Goal: Navigation & Orientation: Find specific page/section

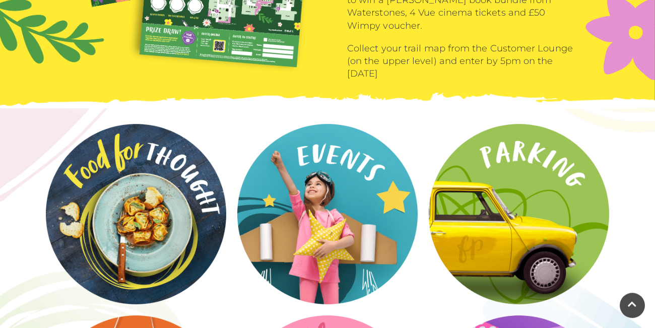
scroll to position [1477, 0]
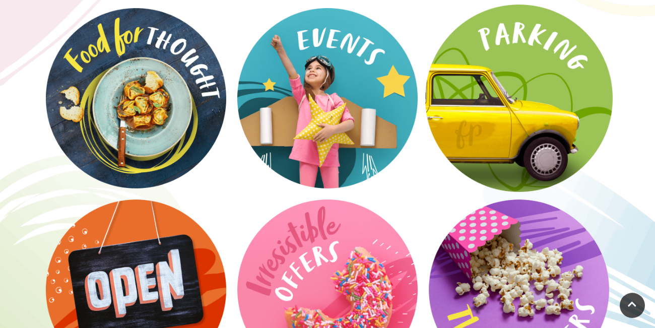
click at [496, 99] on video at bounding box center [518, 98] width 187 height 187
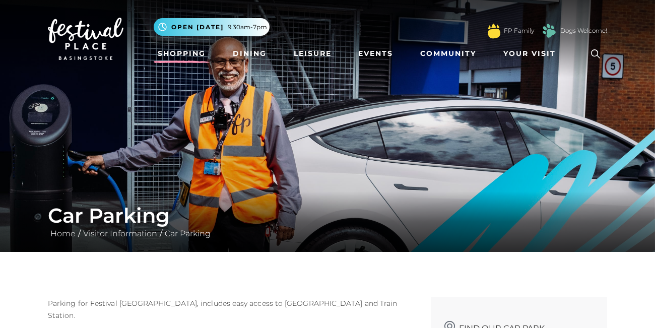
click at [177, 55] on link "Shopping" at bounding box center [182, 53] width 56 height 19
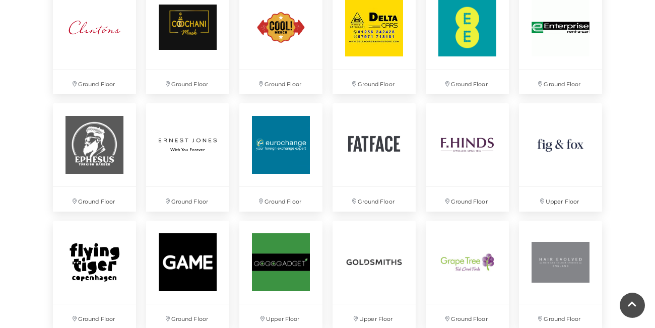
scroll to position [1197, 0]
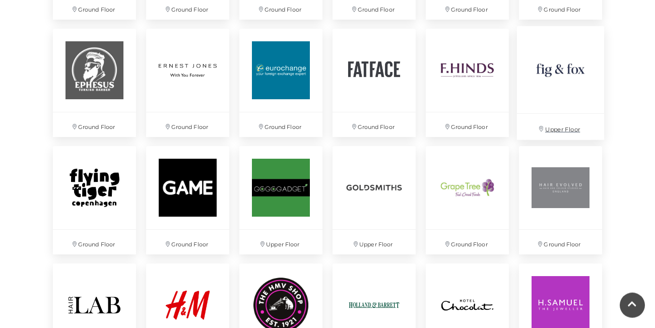
click at [555, 74] on img at bounding box center [559, 69] width 87 height 87
